Goal: Transaction & Acquisition: Obtain resource

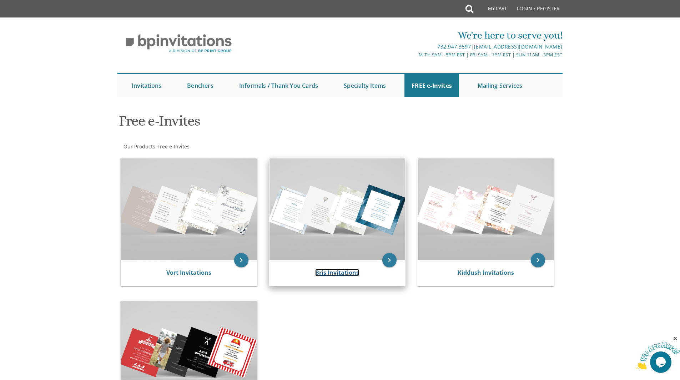
click at [325, 269] on link "Bris Invitations" at bounding box center [337, 273] width 44 height 8
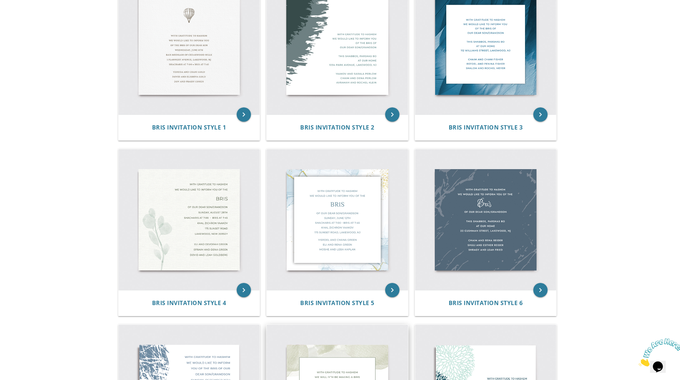
scroll to position [178, 0]
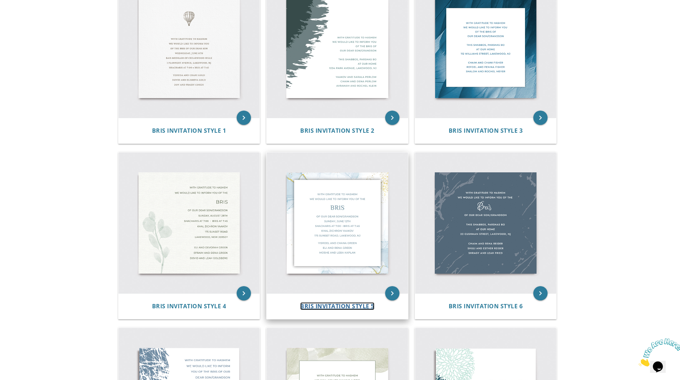
click at [344, 303] on span "Bris Invitation Style 5" at bounding box center [337, 306] width 74 height 8
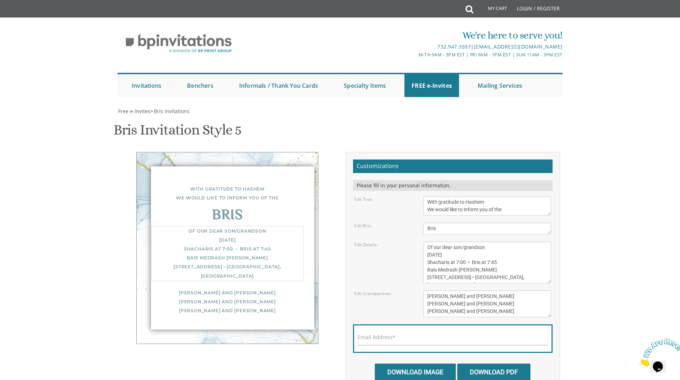
drag, startPoint x: 484, startPoint y: 255, endPoint x: 428, endPoint y: 254, distance: 56.1
click at [428, 254] on textarea "Of our dear son/grandson Sunday, December 1st Shacharis at 7:00 • Bris at 7:45 …" at bounding box center [487, 263] width 128 height 42
drag, startPoint x: 426, startPoint y: 269, endPoint x: 479, endPoint y: 268, distance: 53.2
click at [479, 268] on textarea "Of our dear son/grandson Sunday, December 1st Shacharis at 7:00 • Bris at 7:45 …" at bounding box center [487, 263] width 128 height 42
click at [458, 262] on textarea "Of our dear son/grandson Sunday, December 1st Shacharis at 7:00 • Bris at 7:45 …" at bounding box center [487, 263] width 128 height 42
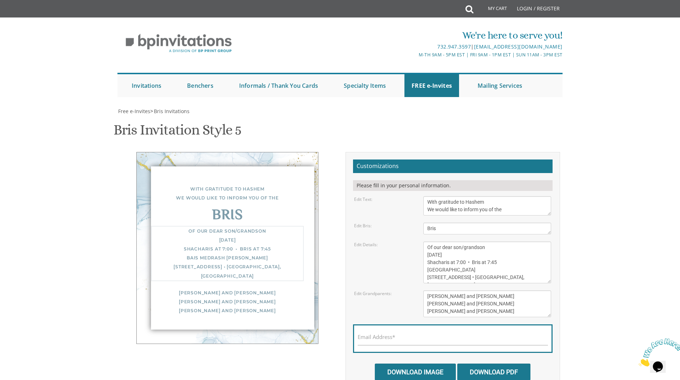
click at [458, 262] on textarea "Of our dear son/grandson Sunday, December 1st Shacharis at 7:00 • Bris at 7:45 …" at bounding box center [487, 263] width 128 height 42
drag, startPoint x: 463, startPoint y: 261, endPoint x: 455, endPoint y: 261, distance: 8.6
click at [455, 261] on textarea "Of our dear son/grandson Sunday, December 1st Shacharis at 7:00 • Bris at 7:45 …" at bounding box center [487, 263] width 128 height 42
drag, startPoint x: 495, startPoint y: 263, endPoint x: 487, endPoint y: 262, distance: 8.4
click at [487, 262] on textarea "Of our dear son/grandson Sunday, December 1st Shacharis at 7:00 • Bris at 7:45 …" at bounding box center [487, 263] width 128 height 42
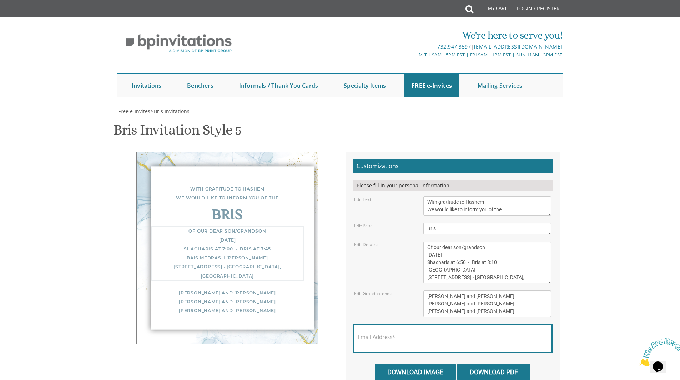
drag, startPoint x: 512, startPoint y: 279, endPoint x: 428, endPoint y: 279, distance: 84.6
click at [428, 279] on textarea "Of our dear son/grandson Sunday, December 1st Shacharis at 7:00 • Bris at 7:45 …" at bounding box center [487, 263] width 128 height 42
click at [440, 270] on textarea "Of our dear son/grandson Sunday, December 1st Shacharis at 7:00 • Bris at 7:45 …" at bounding box center [487, 263] width 128 height 42
type textarea "Of our dear son/grandson Friday September19 Shacharis at 6:50 • Bris at 8:10 Kh…"
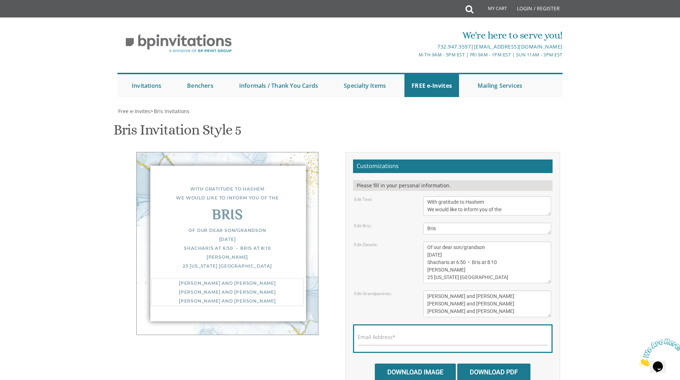
drag, startPoint x: 488, startPoint y: 311, endPoint x: 416, endPoint y: 295, distance: 73.1
click at [416, 295] on div "Edit Grandparents: Yisroel and Chana Green Eli and Rena Green Moshe and Leba Ka…" at bounding box center [453, 304] width 208 height 27
type textarea "Boruch and Menucha Landman Rabbi and Mrs. Yosef Landman Rabbi and Mrs. Henoch S…"
click at [380, 338] on label "Email Address*" at bounding box center [376, 336] width 37 height 7
click at [380, 338] on input "Email Address*" at bounding box center [453, 341] width 190 height 9
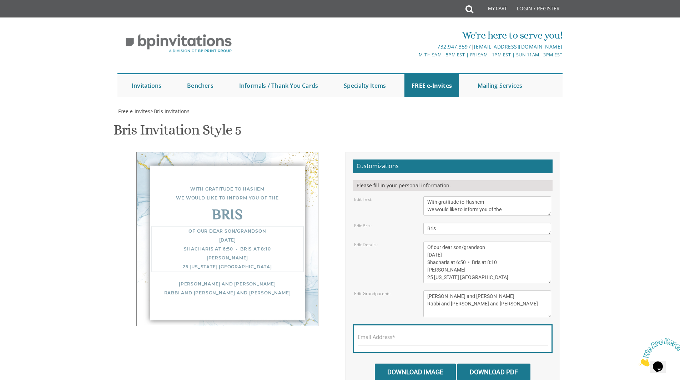
click at [466, 255] on textarea "Of our dear son/grandson Sunday, December 1st Shacharis at 7:00 • Bris at 7:45 …" at bounding box center [487, 263] width 128 height 42
type textarea "Of our dear son/grandson Friday September 19 Shacharis at 6:50 • Bris at 8:10 K…"
click at [467, 298] on textarea "Yisroel and Chana Green Eli and Rena Green Moshe and Leba Kaplan" at bounding box center [487, 304] width 128 height 27
click at [413, 337] on input "Email Address*" at bounding box center [453, 341] width 190 height 9
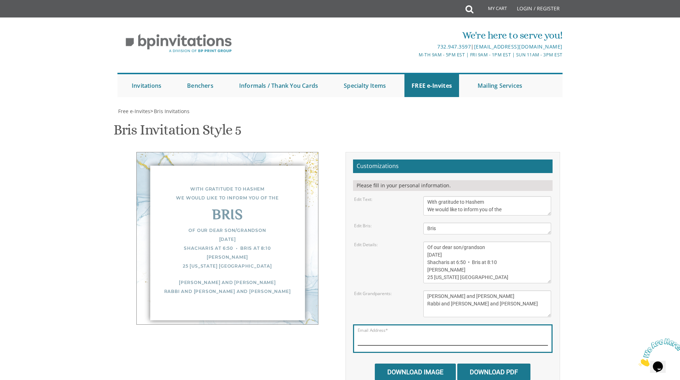
type input "shevyshachar@gmail.com"
click at [422, 364] on input "Download Image" at bounding box center [415, 372] width 81 height 17
click at [478, 364] on input "Download PDF" at bounding box center [493, 372] width 73 height 17
